Goal: Information Seeking & Learning: Check status

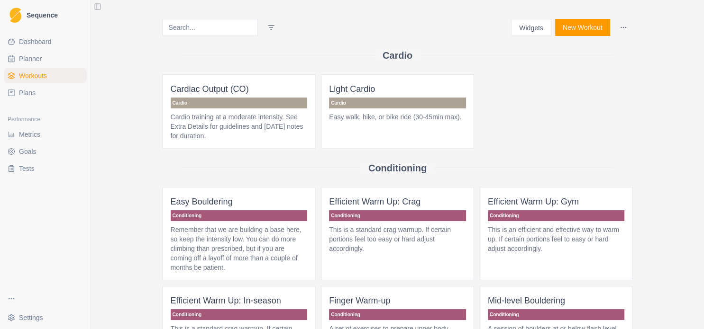
click at [46, 132] on link "Metrics" at bounding box center [45, 134] width 83 height 15
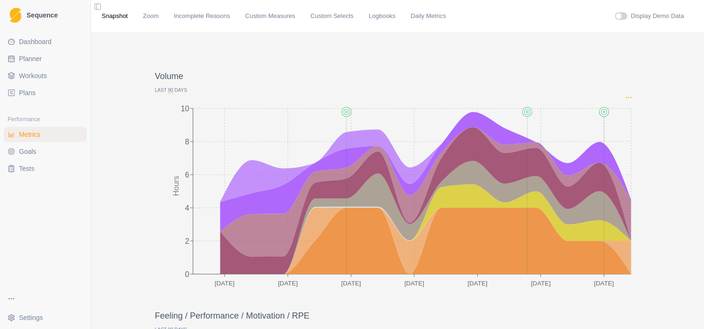
click at [627, 100] on icon "Options" at bounding box center [629, 98] width 8 height 8
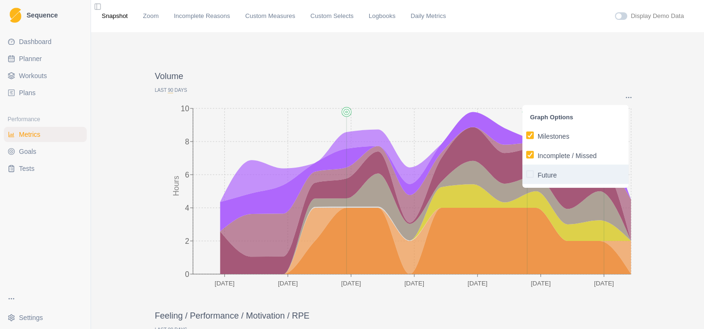
click at [540, 177] on p "Future" at bounding box center [546, 175] width 19 height 10
click at [526, 174] on input "Future" at bounding box center [526, 174] width 0 height 0
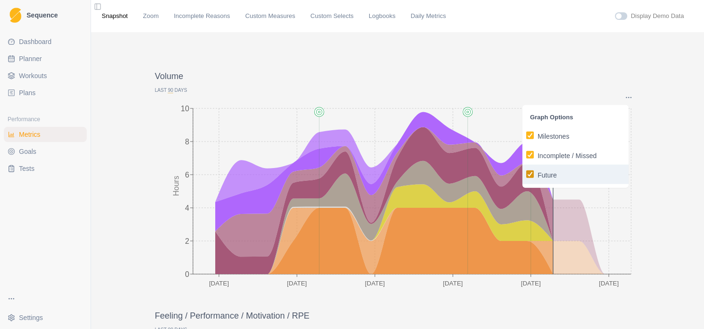
click at [528, 174] on icon "button" at bounding box center [530, 174] width 6 height 5
click at [526, 174] on input "Future" at bounding box center [526, 174] width 0 height 0
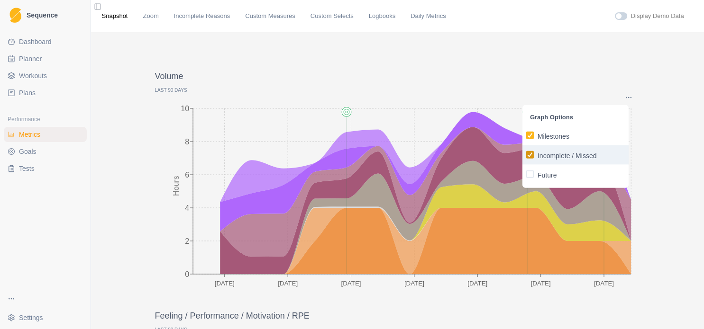
click at [530, 154] on icon "button" at bounding box center [530, 155] width 6 height 5
click at [526, 155] on input "Incomplete / Missed" at bounding box center [526, 155] width 0 height 0
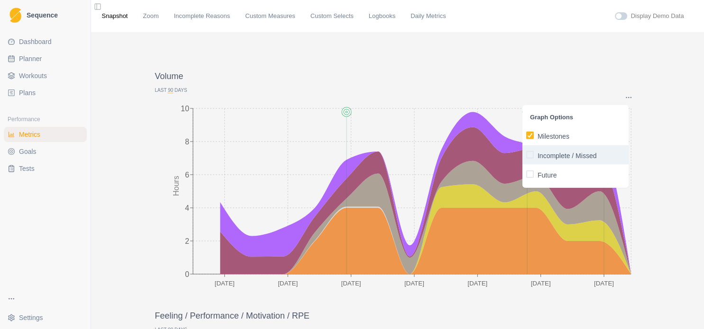
click at [530, 154] on span "button" at bounding box center [530, 155] width 8 height 8
click at [526, 155] on input "Incomplete / Missed" at bounding box center [526, 155] width 0 height 0
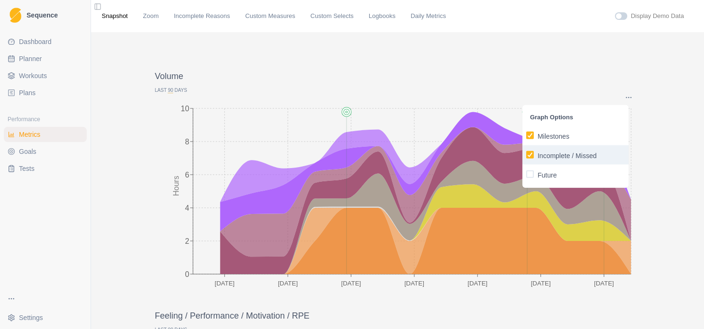
click at [530, 154] on icon "button" at bounding box center [530, 155] width 6 height 5
click at [526, 155] on input "Incomplete / Missed" at bounding box center [526, 155] width 0 height 0
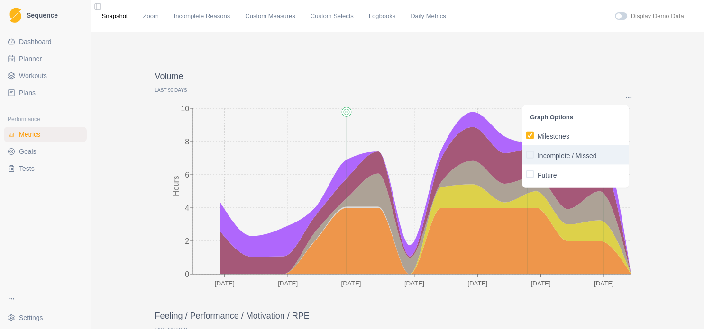
click at [530, 154] on span "button" at bounding box center [530, 155] width 8 height 8
click at [526, 155] on input "Incomplete / Missed" at bounding box center [526, 155] width 0 height 0
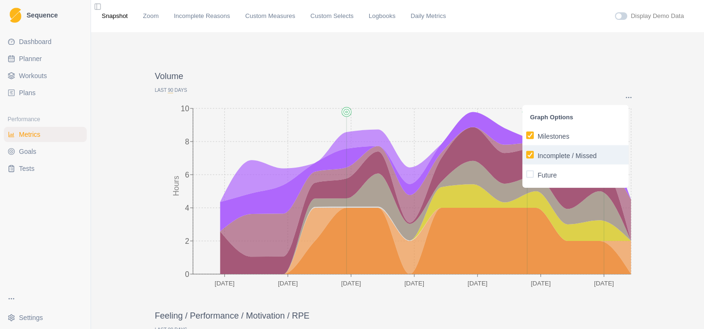
click at [530, 154] on icon "button" at bounding box center [530, 155] width 6 height 5
click at [526, 155] on input "Incomplete / Missed" at bounding box center [526, 155] width 0 height 0
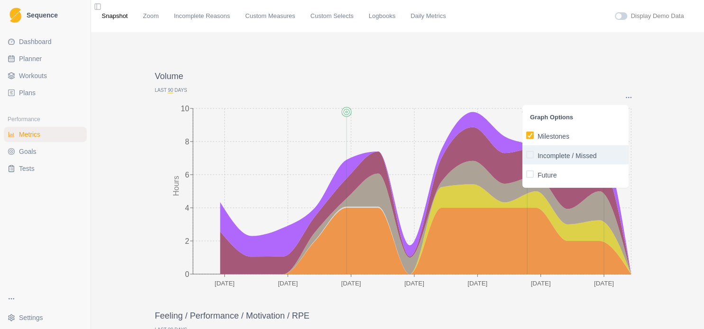
click at [530, 154] on span "button" at bounding box center [530, 155] width 8 height 8
click at [526, 155] on input "Incomplete / Missed" at bounding box center [526, 155] width 0 height 0
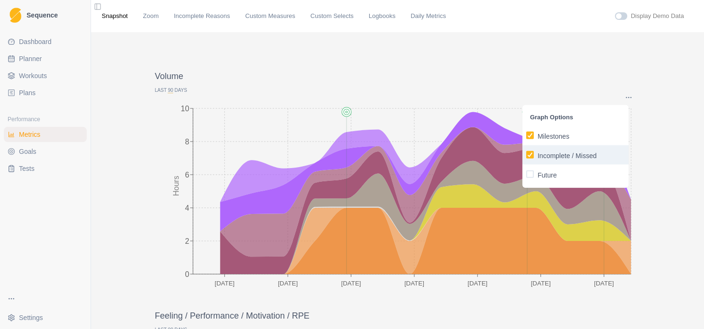
click at [530, 154] on icon "button" at bounding box center [530, 155] width 6 height 5
click at [526, 155] on input "Incomplete / Missed" at bounding box center [526, 155] width 0 height 0
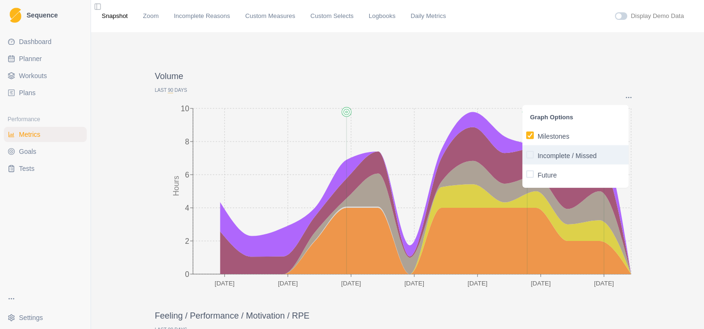
click at [530, 154] on span "button" at bounding box center [530, 155] width 8 height 8
click at [526, 155] on input "Incomplete / Missed" at bounding box center [526, 155] width 0 height 0
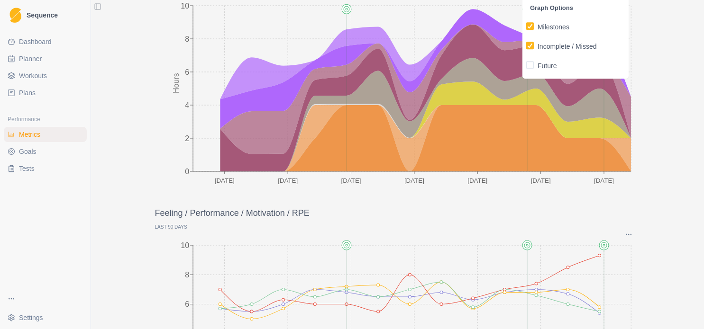
scroll to position [102, 0]
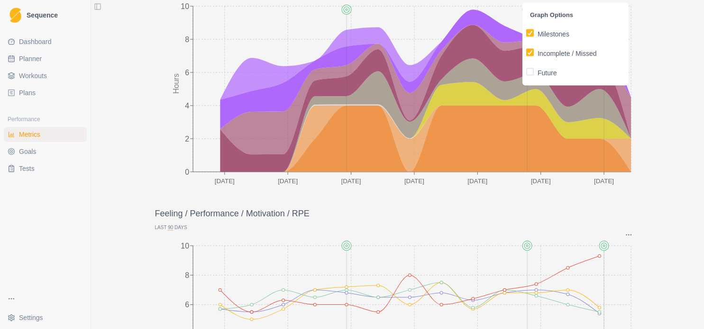
click at [168, 226] on p "Last 90 Days" at bounding box center [397, 227] width 485 height 7
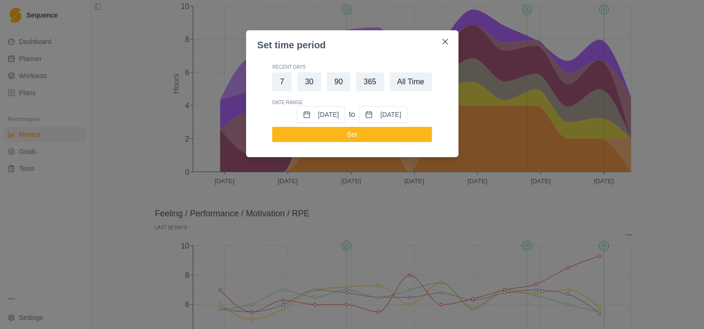
click at [335, 112] on button "[DATE]" at bounding box center [321, 114] width 48 height 17
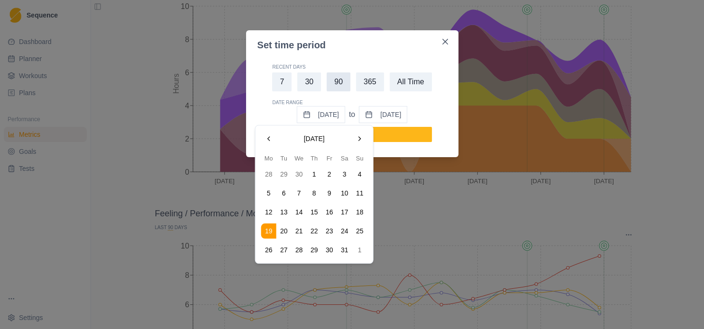
click at [339, 79] on button "90" at bounding box center [339, 82] width 24 height 19
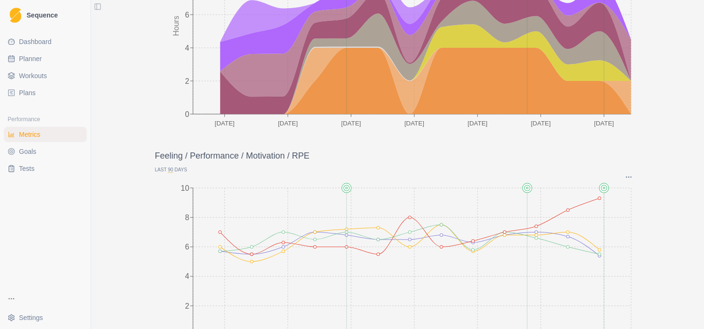
scroll to position [205, 0]
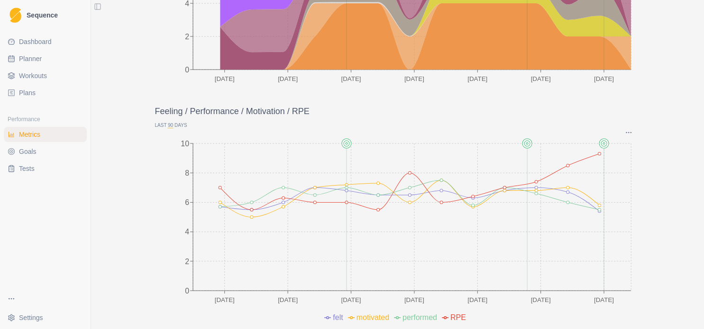
click at [175, 122] on p "Last 90 Days" at bounding box center [397, 125] width 485 height 7
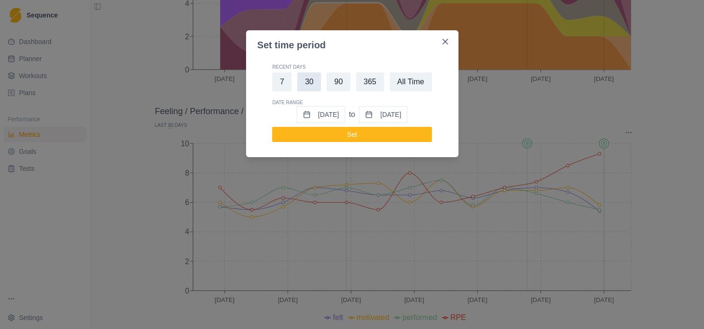
click at [313, 84] on button "30" at bounding box center [309, 82] width 24 height 19
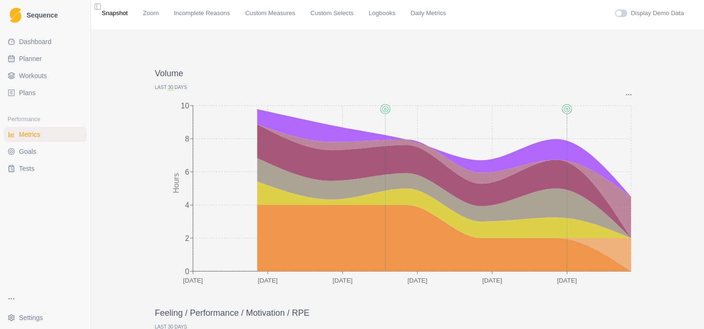
scroll to position [0, 0]
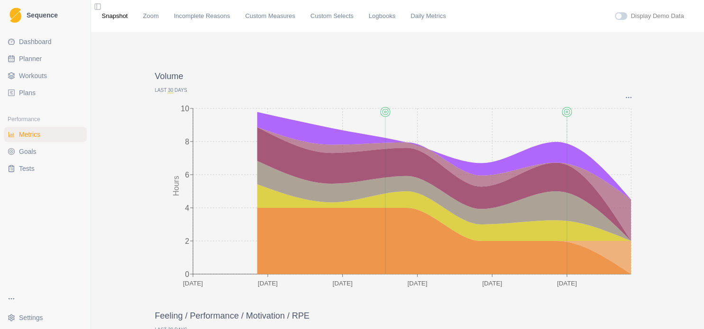
click at [160, 89] on p "Last 30 Days" at bounding box center [397, 90] width 485 height 7
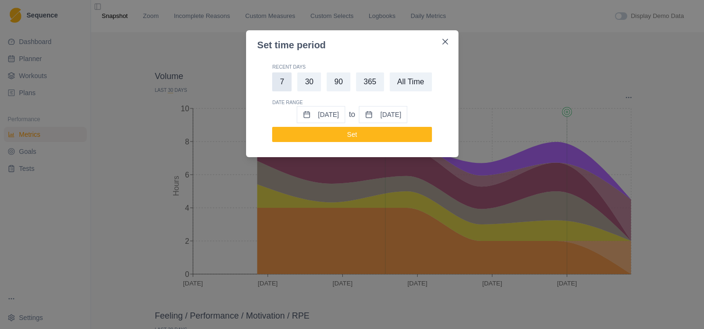
click at [280, 89] on button "7" at bounding box center [281, 82] width 19 height 19
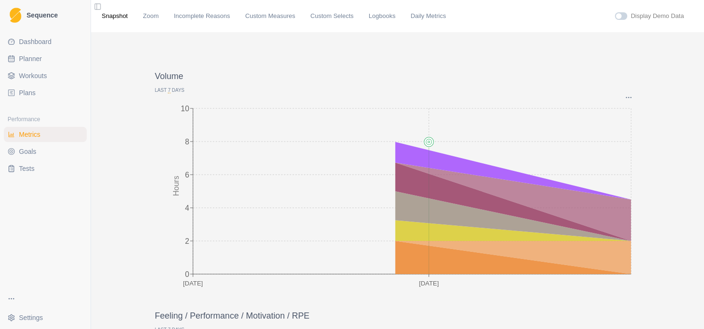
click at [168, 91] on span "7" at bounding box center [169, 91] width 3 height 6
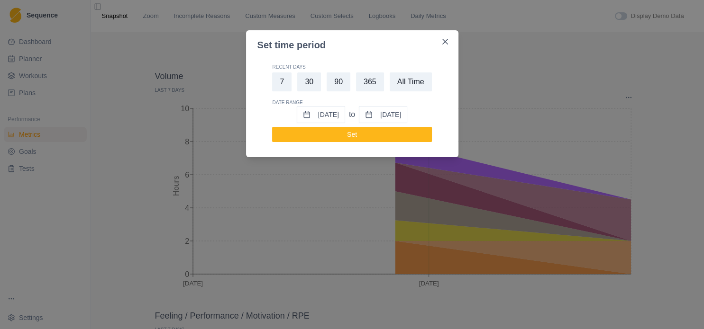
click at [330, 114] on button "[DATE]" at bounding box center [321, 114] width 48 height 17
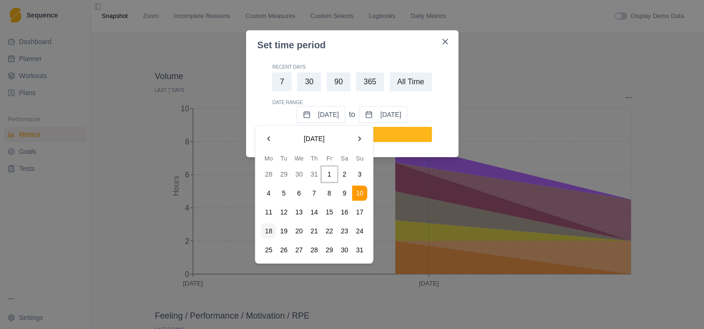
click at [333, 176] on button "1" at bounding box center [329, 174] width 15 height 15
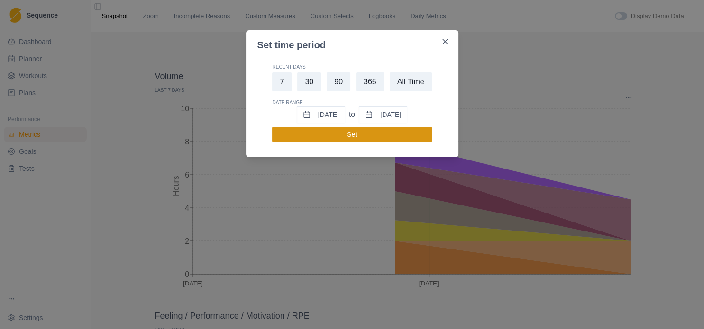
click at [382, 133] on button "Set" at bounding box center [351, 134] width 159 height 15
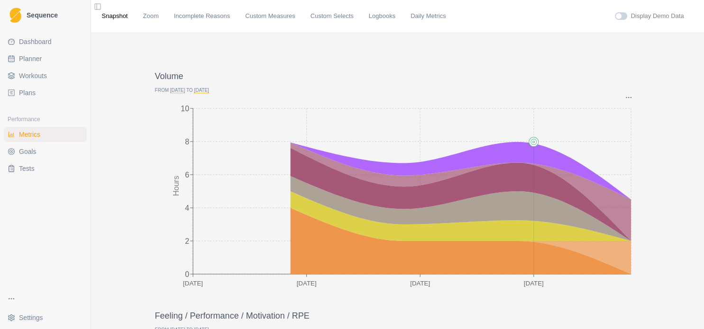
click at [187, 89] on p "From [DATE] to [DATE]" at bounding box center [397, 90] width 485 height 7
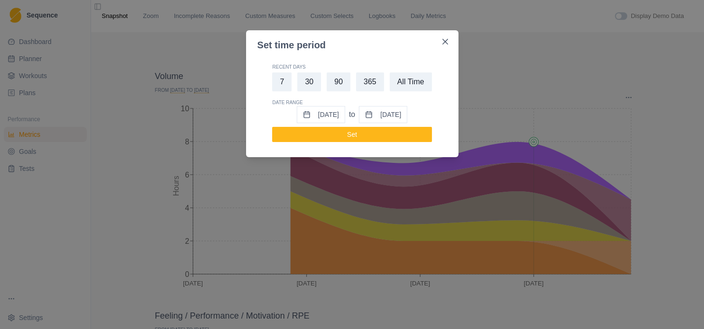
click at [300, 115] on button "[DATE]" at bounding box center [321, 114] width 48 height 17
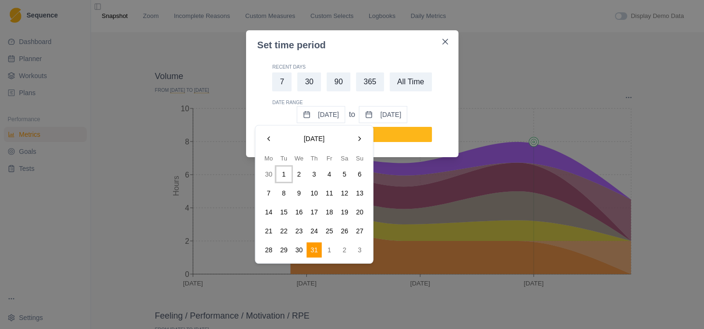
click at [285, 175] on button "1" at bounding box center [283, 174] width 15 height 15
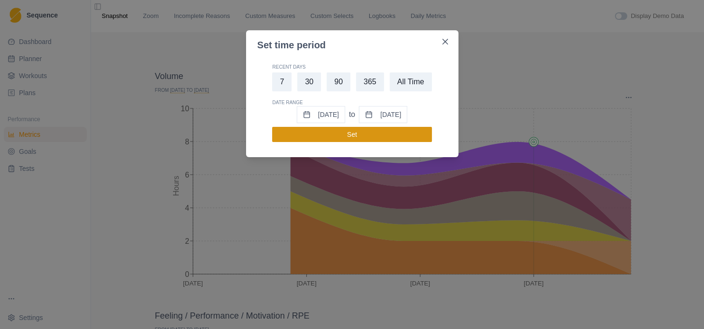
click at [398, 138] on button "Set" at bounding box center [351, 134] width 159 height 15
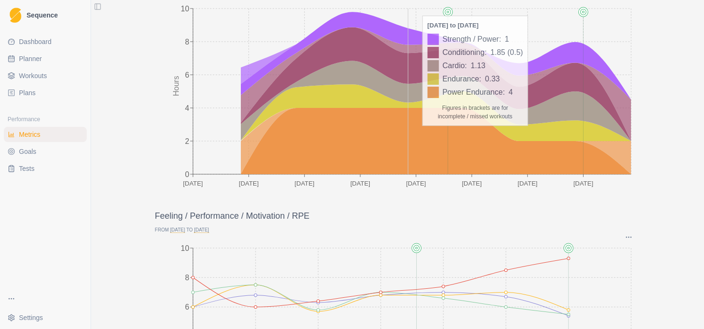
scroll to position [205, 0]
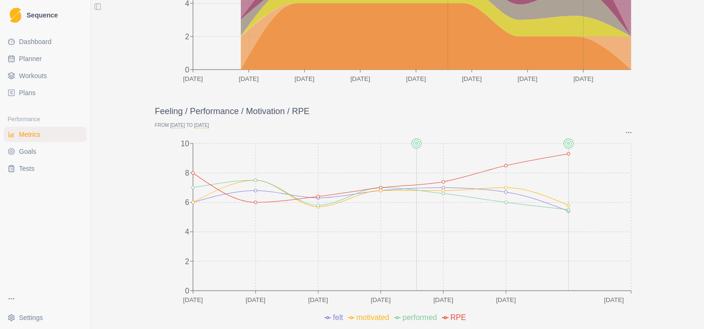
click at [197, 126] on span "[DATE]" at bounding box center [201, 126] width 15 height 6
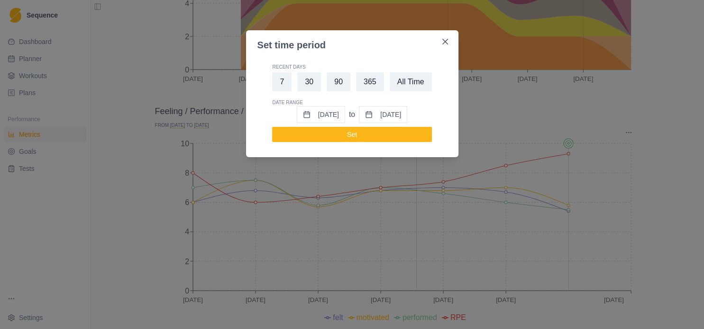
click at [663, 146] on div "Set time period Recent Days 7 30 90 365 All Time Date Range [DATE] to [DATE] Set" at bounding box center [352, 164] width 704 height 329
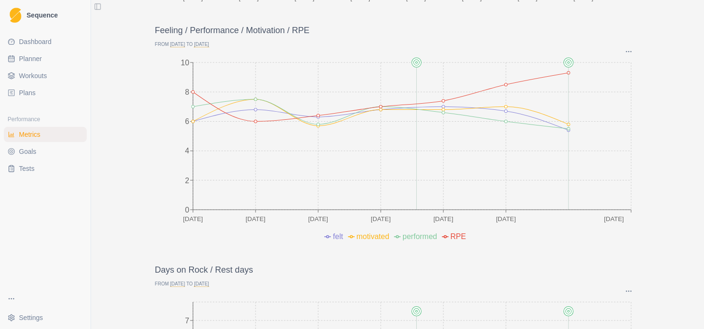
scroll to position [0, 0]
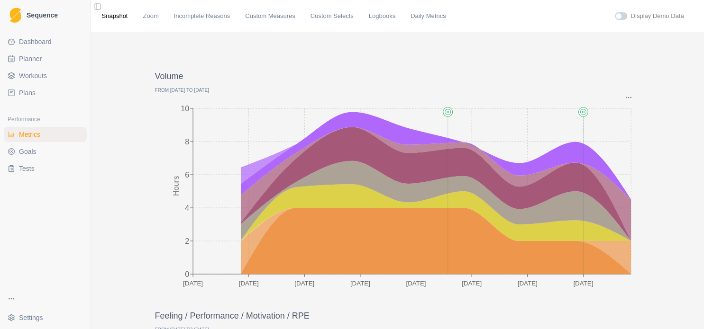
click at [195, 88] on span "[DATE]" at bounding box center [201, 91] width 15 height 6
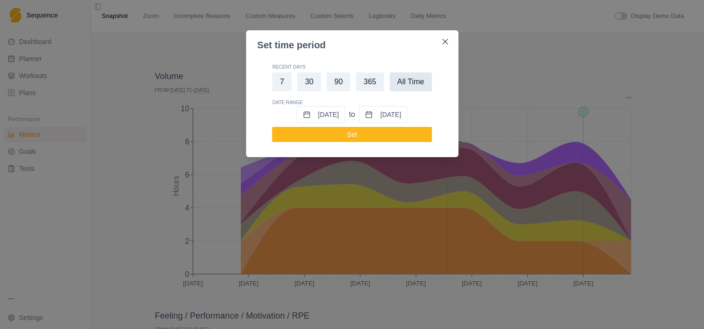
click at [410, 82] on button "All Time" at bounding box center [411, 82] width 42 height 19
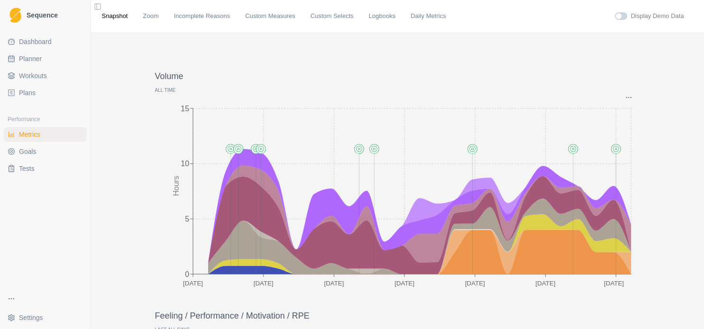
click at [166, 90] on p "All time" at bounding box center [397, 90] width 485 height 7
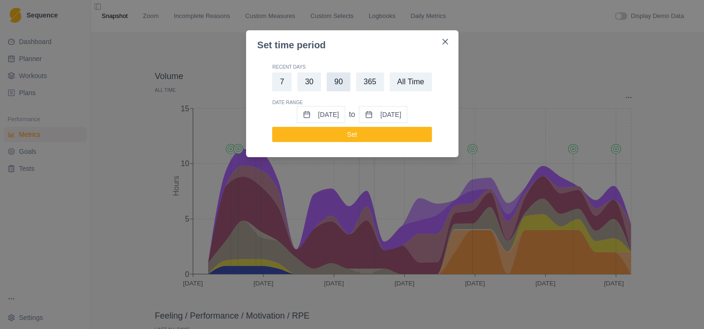
click at [337, 82] on button "90" at bounding box center [339, 82] width 24 height 19
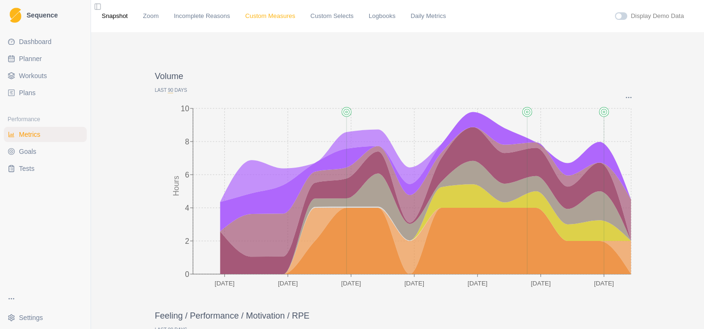
click at [248, 16] on link "Custom Measures" at bounding box center [270, 15] width 50 height 9
